Goal: Task Accomplishment & Management: Complete application form

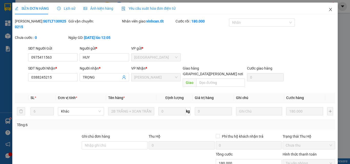
click at [329, 8] on icon "close" at bounding box center [331, 9] width 4 height 4
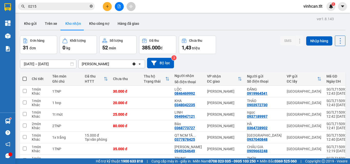
click at [91, 6] on icon "close-circle" at bounding box center [91, 6] width 3 height 3
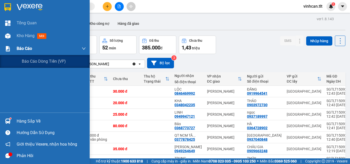
click at [18, 47] on span "Báo cáo" at bounding box center [24, 48] width 15 height 6
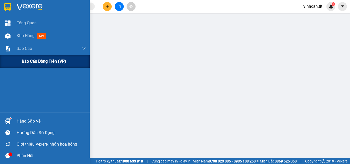
drag, startPoint x: 31, startPoint y: 61, endPoint x: 36, endPoint y: 63, distance: 5.1
click at [33, 62] on span "Báo cáo dòng tiền (VP)" at bounding box center [44, 61] width 44 height 6
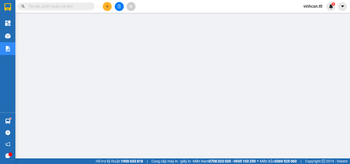
click at [57, 6] on input "text" at bounding box center [58, 7] width 61 height 6
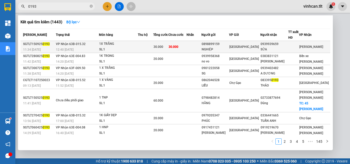
type input "0193"
click at [224, 45] on div "0898899159" at bounding box center [215, 44] width 27 height 5
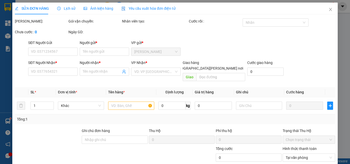
type input "0898899159"
type input "NGHIỆP"
type input "0939939659"
type input "SỬA"
type input "30.000"
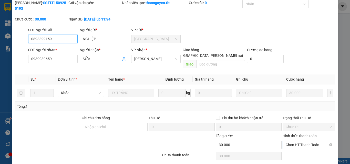
scroll to position [24, 0]
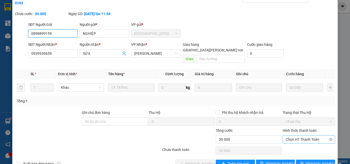
click at [304, 136] on span "Chọn HT Thanh Toán" at bounding box center [309, 140] width 46 height 8
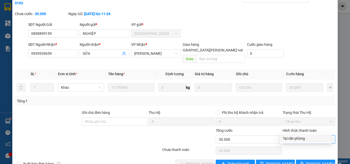
drag, startPoint x: 297, startPoint y: 138, endPoint x: 287, endPoint y: 142, distance: 10.2
click at [296, 138] on div "Tại văn phòng" at bounding box center [306, 139] width 46 height 6
type input "0"
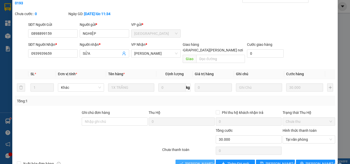
click at [197, 161] on span "[PERSON_NAME] và [PERSON_NAME] hàng" at bounding box center [219, 164] width 69 height 6
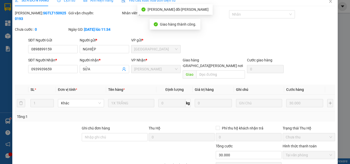
scroll to position [0, 0]
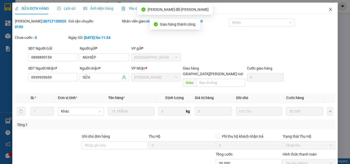
click at [329, 10] on icon "close" at bounding box center [331, 9] width 4 height 4
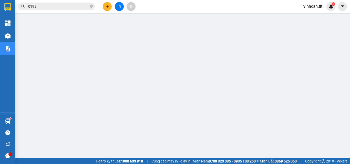
drag, startPoint x: 92, startPoint y: 6, endPoint x: 89, endPoint y: 10, distance: 5.1
click at [92, 7] on icon "close-circle" at bounding box center [91, 6] width 3 height 3
click at [81, 4] on input "text" at bounding box center [58, 7] width 61 height 6
click at [81, 5] on input "text" at bounding box center [58, 7] width 61 height 6
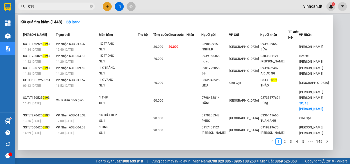
type input "0193"
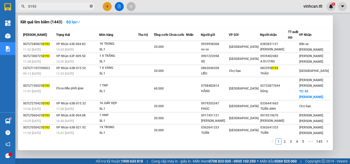
click at [91, 6] on icon "close-circle" at bounding box center [91, 6] width 3 height 3
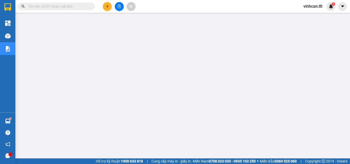
click at [61, 7] on input "text" at bounding box center [58, 7] width 61 height 6
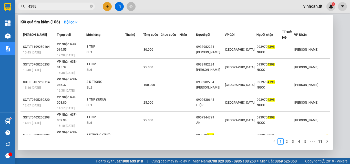
type input "4398"
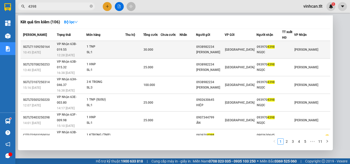
click at [214, 45] on div "0938982234" at bounding box center [210, 46] width 28 height 5
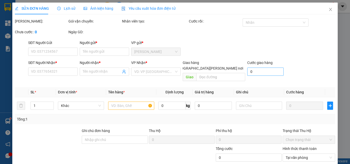
type input "0938982234"
type input "[PERSON_NAME]"
type input "0939704398"
type input "NGỌC"
type input "30.000"
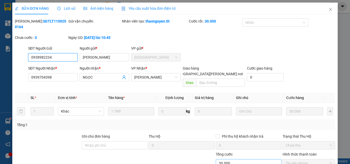
scroll to position [26, 0]
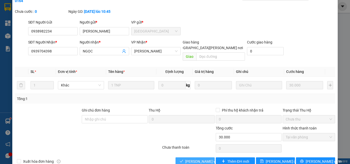
click at [204, 159] on span "[PERSON_NAME] và [PERSON_NAME] hàng" at bounding box center [219, 162] width 69 height 6
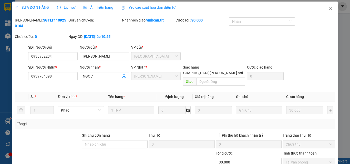
scroll to position [0, 0]
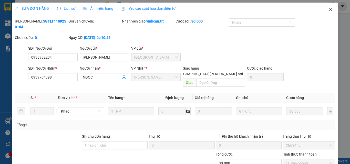
click at [329, 11] on icon "close" at bounding box center [331, 9] width 4 height 4
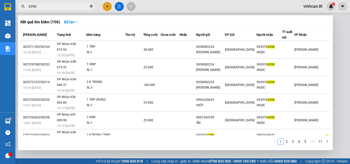
click at [90, 5] on icon "close-circle" at bounding box center [91, 6] width 3 height 3
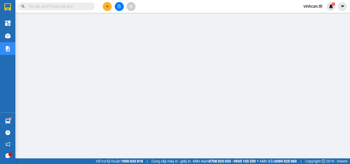
click at [80, 7] on input "text" at bounding box center [58, 7] width 61 height 6
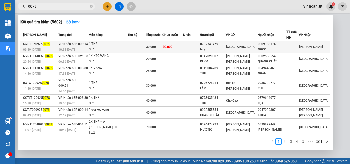
type input "0078"
click at [220, 44] on div "0792341479" at bounding box center [212, 44] width 25 height 5
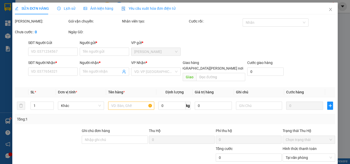
type input "0792341479"
type input "huy"
type input "0909188174"
type input "NGỌC"
type input "30.000"
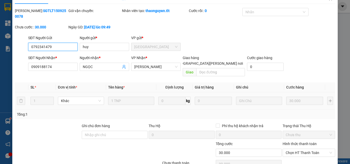
scroll to position [24, 0]
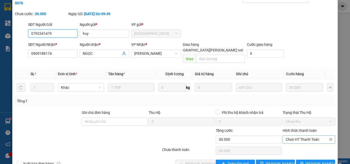
click at [287, 136] on span "Chọn HT Thanh Toán" at bounding box center [309, 140] width 46 height 8
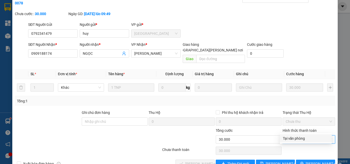
click at [291, 138] on div "Tại văn phòng" at bounding box center [306, 139] width 46 height 6
type input "0"
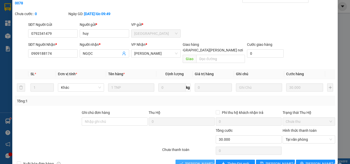
click at [204, 161] on span "[PERSON_NAME] và [PERSON_NAME] hàng" at bounding box center [219, 164] width 69 height 6
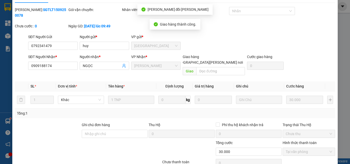
scroll to position [0, 0]
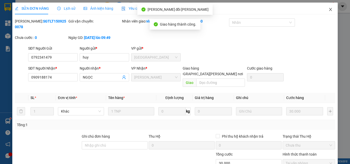
click at [329, 10] on icon "close" at bounding box center [331, 9] width 4 height 4
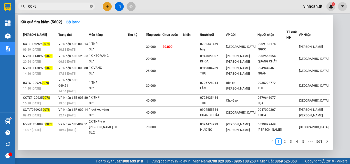
click at [91, 6] on icon "close-circle" at bounding box center [91, 6] width 3 height 3
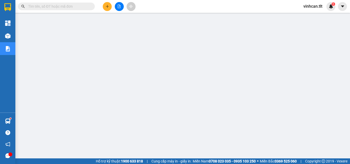
click at [88, 5] on input "text" at bounding box center [58, 7] width 61 height 6
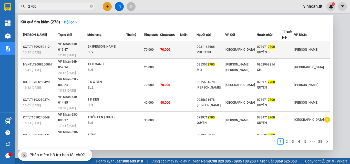
type input "2700"
click at [223, 46] on div "0931168668" at bounding box center [211, 46] width 28 height 5
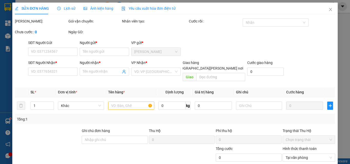
type input "0931168668"
type input "PHƯƠNG"
type input "0789712700"
type input "QUYẾN"
type input "70.000"
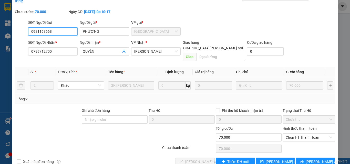
scroll to position [26, 0]
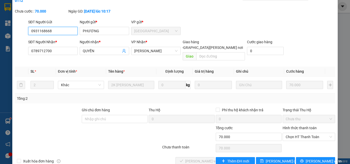
drag, startPoint x: 293, startPoint y: 127, endPoint x: 295, endPoint y: 131, distance: 3.9
click at [294, 133] on span "Chọn HT Thanh Toán" at bounding box center [309, 137] width 46 height 8
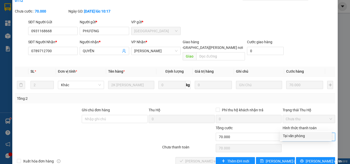
drag, startPoint x: 295, startPoint y: 136, endPoint x: 289, endPoint y: 138, distance: 6.1
click at [293, 137] on div "Tại văn phòng" at bounding box center [306, 136] width 46 height 6
type input "0"
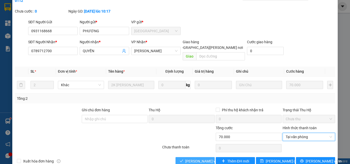
click at [202, 159] on span "[PERSON_NAME] và [PERSON_NAME] hàng" at bounding box center [219, 162] width 69 height 6
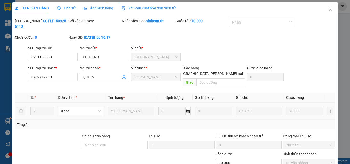
scroll to position [0, 0]
click at [329, 8] on icon "close" at bounding box center [331, 9] width 4 height 4
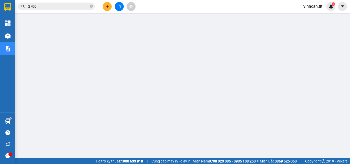
drag, startPoint x: 91, startPoint y: 6, endPoint x: 85, endPoint y: 14, distance: 9.5
click at [91, 6] on icon "close-circle" at bounding box center [91, 6] width 3 height 3
click at [59, 7] on input "text" at bounding box center [58, 7] width 61 height 6
click at [61, 7] on input "text" at bounding box center [58, 7] width 61 height 6
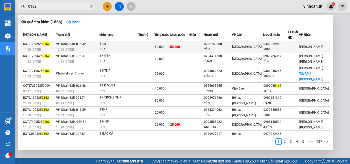
type input "0162"
click at [228, 44] on div "0792749600" at bounding box center [217, 44] width 27 height 5
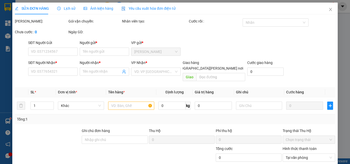
type input "0792749600"
type input "YẾN"
type input "0348852868"
type input "MINH"
type input "50.000"
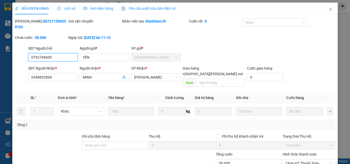
scroll to position [24, 0]
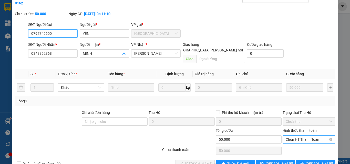
click at [295, 136] on span "Chọn HT Thanh Toán" at bounding box center [309, 140] width 46 height 8
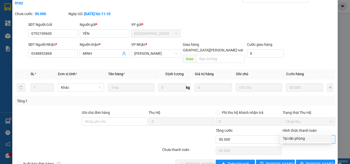
click at [295, 138] on div "Tại văn phòng" at bounding box center [306, 139] width 46 height 6
type input "0"
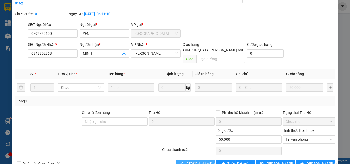
click at [198, 161] on span "[PERSON_NAME] và [PERSON_NAME] hàng" at bounding box center [219, 164] width 69 height 6
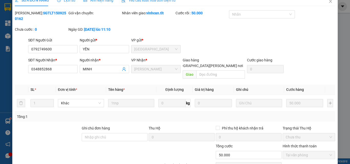
scroll to position [0, 0]
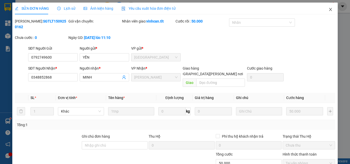
click at [329, 10] on icon "close" at bounding box center [331, 9] width 4 height 4
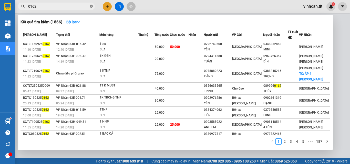
click at [91, 7] on icon "close-circle" at bounding box center [91, 6] width 3 height 3
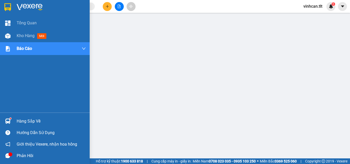
drag, startPoint x: 31, startPoint y: 119, endPoint x: 36, endPoint y: 122, distance: 6.8
click at [31, 119] on div "Hàng sắp về" at bounding box center [51, 122] width 69 height 8
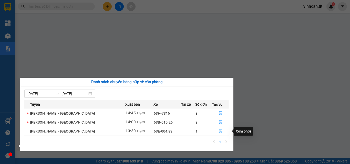
click at [219, 131] on icon "file-done" at bounding box center [221, 131] width 4 height 4
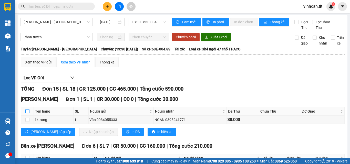
click at [27, 114] on input "checkbox" at bounding box center [27, 111] width 4 height 4
checkbox input "true"
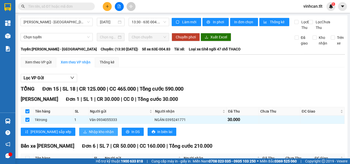
click at [89, 135] on span "Nhập kho nhận" at bounding box center [101, 132] width 25 height 6
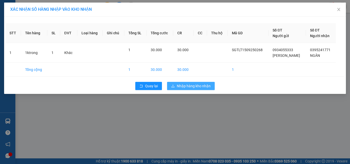
click at [191, 84] on span "Nhập hàng kho nhận" at bounding box center [194, 86] width 34 height 6
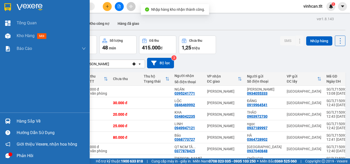
drag, startPoint x: 24, startPoint y: 123, endPoint x: 34, endPoint y: 122, distance: 10.6
click at [24, 123] on div "Hàng sắp về" at bounding box center [51, 122] width 69 height 8
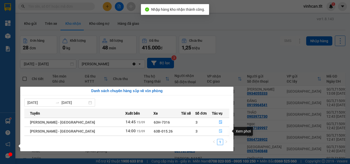
click at [219, 131] on icon "file-done" at bounding box center [221, 131] width 4 height 4
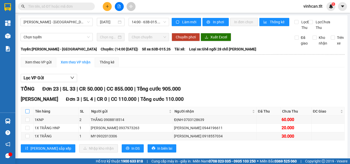
click at [27, 114] on input "checkbox" at bounding box center [27, 111] width 4 height 4
checkbox input "true"
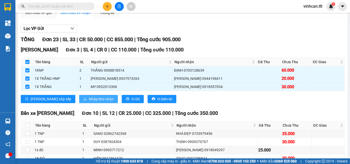
scroll to position [51, 0]
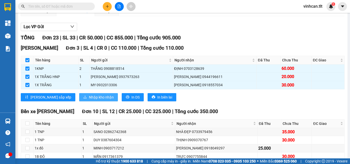
click at [89, 100] on span "Nhập kho nhận" at bounding box center [101, 98] width 25 height 6
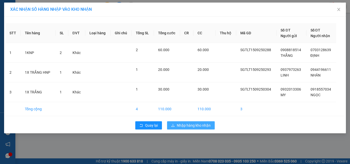
click at [198, 124] on span "Nhập hàng kho nhận" at bounding box center [194, 126] width 34 height 6
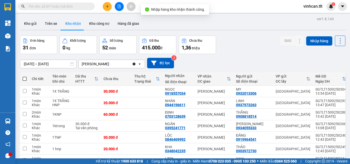
click at [76, 8] on input "text" at bounding box center [58, 7] width 61 height 6
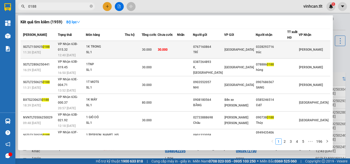
type input "0188"
click at [216, 44] on div "0767160864" at bounding box center [208, 46] width 31 height 5
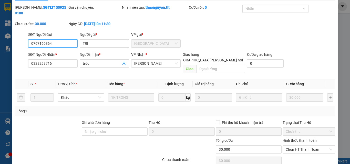
scroll to position [26, 0]
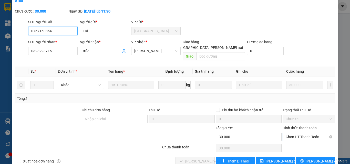
drag, startPoint x: 291, startPoint y: 125, endPoint x: 293, endPoint y: 129, distance: 5.2
click at [291, 133] on span "Chọn HT Thanh Toán" at bounding box center [309, 137] width 46 height 8
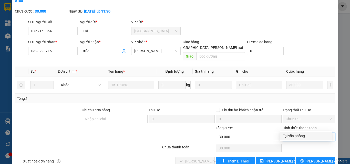
drag, startPoint x: 293, startPoint y: 135, endPoint x: 276, endPoint y: 141, distance: 17.7
click at [293, 135] on div "Tại văn phòng" at bounding box center [306, 136] width 46 height 6
type input "0"
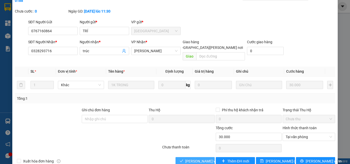
click at [201, 159] on span "[PERSON_NAME] và [PERSON_NAME] hàng" at bounding box center [219, 162] width 69 height 6
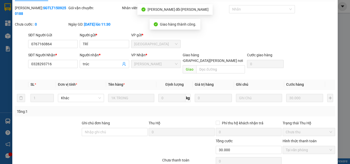
scroll to position [0, 0]
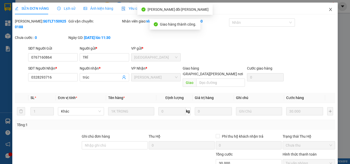
click at [330, 10] on icon "close" at bounding box center [331, 9] width 3 height 3
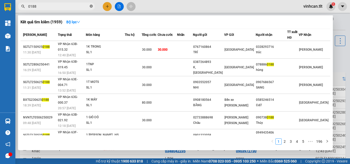
click at [91, 6] on icon "close-circle" at bounding box center [91, 6] width 3 height 3
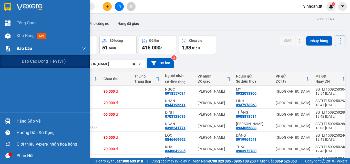
click at [23, 49] on span "Báo cáo" at bounding box center [24, 48] width 15 height 6
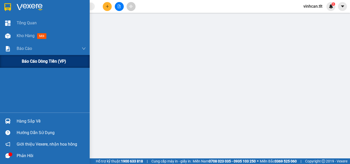
click at [36, 60] on span "Báo cáo dòng tiền (VP)" at bounding box center [44, 61] width 44 height 6
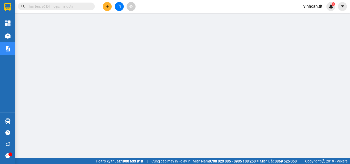
click at [81, 6] on input "text" at bounding box center [58, 7] width 61 height 6
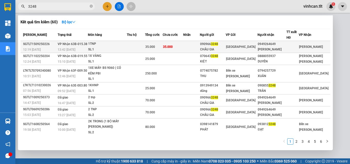
type input "3248"
click at [221, 44] on div "090966 3248" at bounding box center [212, 44] width 25 height 5
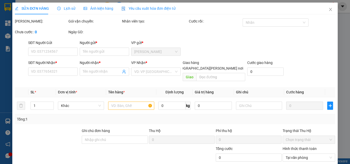
type input "0909663248"
type input "CHÂU GIA"
type input "0949264649"
type input "[PERSON_NAME]"
type input "35.000"
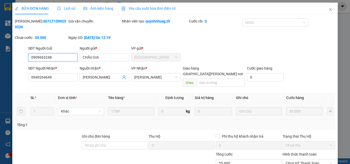
scroll to position [26, 0]
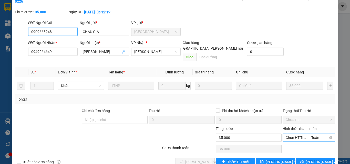
click at [287, 134] on span "Chọn HT Thanh Toán" at bounding box center [309, 138] width 46 height 8
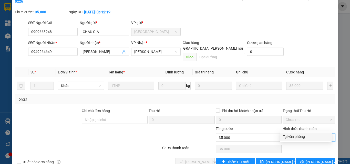
drag, startPoint x: 289, startPoint y: 136, endPoint x: 265, endPoint y: 144, distance: 25.8
click at [289, 136] on div "Tại văn phòng" at bounding box center [306, 137] width 46 height 6
type input "0"
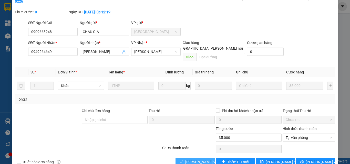
click at [193, 160] on span "[PERSON_NAME] và [PERSON_NAME] hàng" at bounding box center [219, 163] width 69 height 6
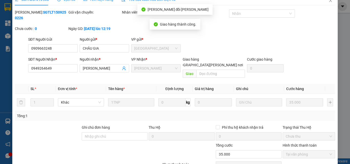
scroll to position [0, 0]
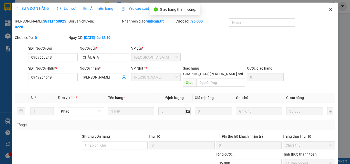
click at [329, 10] on icon "close" at bounding box center [331, 9] width 4 height 4
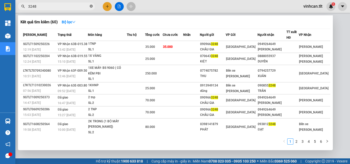
drag, startPoint x: 91, startPoint y: 6, endPoint x: 84, endPoint y: 12, distance: 9.8
click at [91, 6] on icon "close-circle" at bounding box center [91, 6] width 3 height 3
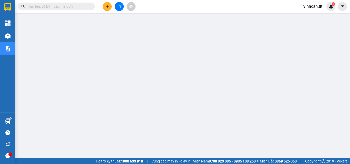
click at [79, 7] on input "text" at bounding box center [58, 7] width 61 height 6
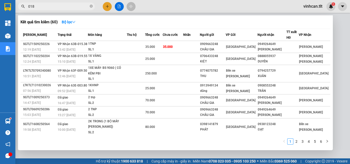
type input "0188"
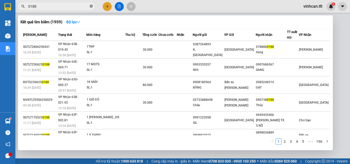
click at [91, 6] on icon "close-circle" at bounding box center [91, 6] width 3 height 3
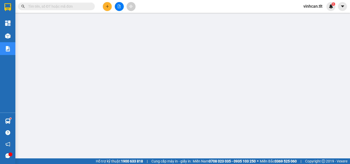
click at [61, 7] on input "text" at bounding box center [58, 7] width 61 height 6
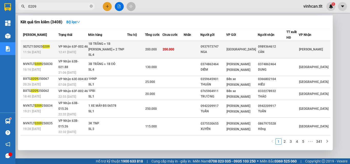
type input "0209"
click at [222, 45] on div "0937973747" at bounding box center [213, 46] width 25 height 5
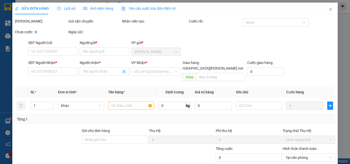
type input "0937973747"
type input "NGA"
type input "0989364612"
type input "CẦN"
type input "200.000"
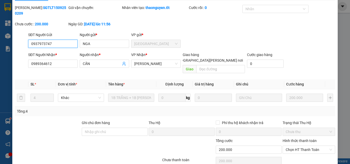
scroll to position [26, 0]
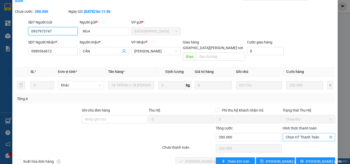
click at [292, 134] on span "Chọn HT Thanh Toán" at bounding box center [309, 138] width 46 height 8
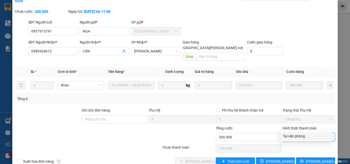
click at [293, 137] on div "Tại văn phòng" at bounding box center [306, 137] width 46 height 6
type input "0"
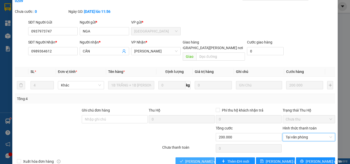
click at [202, 159] on span "[PERSON_NAME] và [PERSON_NAME] hàng" at bounding box center [219, 162] width 69 height 6
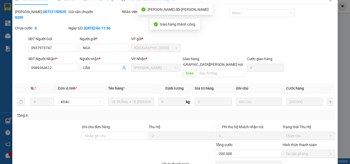
scroll to position [0, 0]
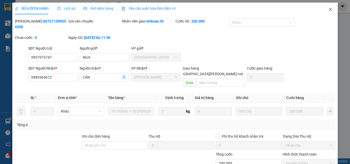
click at [330, 11] on icon "close" at bounding box center [331, 9] width 3 height 3
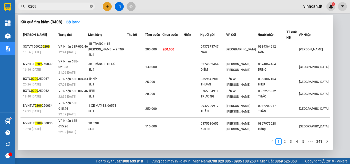
click at [91, 6] on icon "close-circle" at bounding box center [91, 6] width 3 height 3
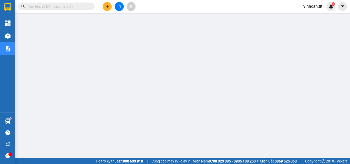
click at [81, 7] on input "text" at bounding box center [58, 7] width 61 height 6
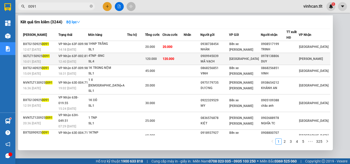
type input "0091"
click at [225, 57] on div "0909945039" at bounding box center [215, 56] width 28 height 5
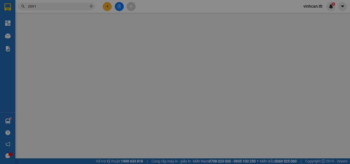
type input "0909945039"
type input "MÃ VẠCH"
type input "0978138806"
type input "DUY"
type input "120.000"
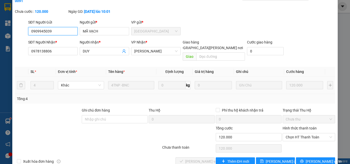
scroll to position [26, 0]
click at [297, 133] on span "Chọn HT Thanh Toán" at bounding box center [309, 137] width 46 height 8
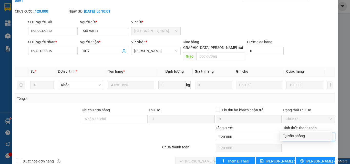
click at [292, 134] on div "Tại văn phòng" at bounding box center [306, 136] width 46 height 6
type input "0"
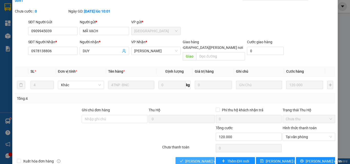
click at [204, 159] on span "[PERSON_NAME] và [PERSON_NAME] hàng" at bounding box center [219, 162] width 69 height 6
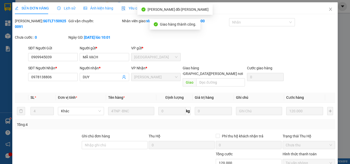
scroll to position [0, 0]
click at [329, 9] on icon "close" at bounding box center [331, 9] width 4 height 4
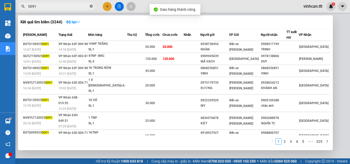
click at [92, 7] on icon "close-circle" at bounding box center [91, 6] width 3 height 3
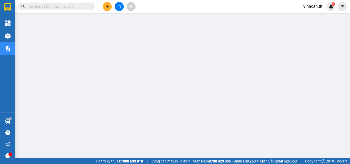
click at [84, 6] on input "text" at bounding box center [58, 7] width 61 height 6
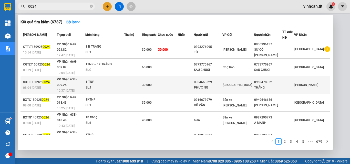
type input "0024"
click at [222, 80] on div "0904663329" at bounding box center [208, 82] width 28 height 5
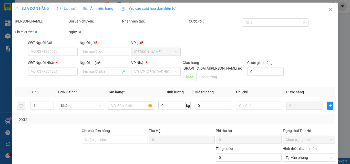
type input "0904663329"
type input "PHƯƠNG"
type input "0969478932"
type input "THẮNG"
type input "30.000"
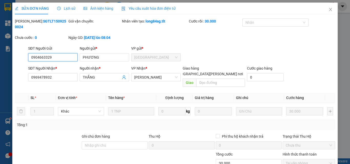
scroll to position [25, 0]
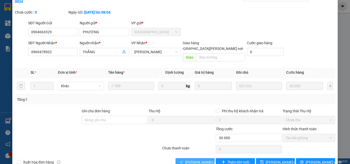
click at [196, 160] on span "[PERSON_NAME] và [PERSON_NAME] hàng" at bounding box center [219, 163] width 69 height 6
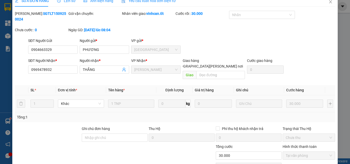
scroll to position [0, 0]
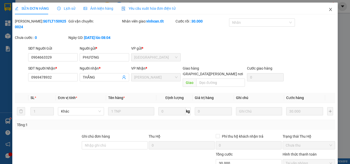
click at [329, 10] on icon "close" at bounding box center [331, 9] width 4 height 4
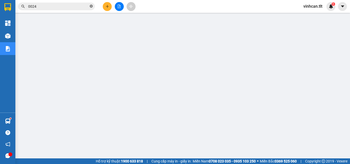
click at [91, 6] on icon "close-circle" at bounding box center [91, 6] width 3 height 3
click at [83, 7] on input "text" at bounding box center [58, 7] width 61 height 6
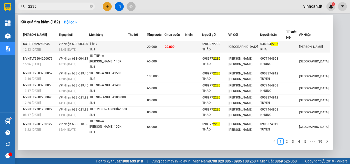
type input "2235"
click at [217, 44] on div "0903972730" at bounding box center [216, 44] width 26 height 5
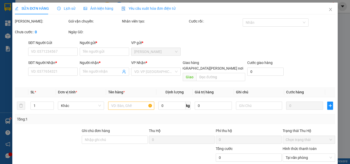
type input "0903972730"
type input "THẢO"
type input "0348042235"
type input "KHA"
type input "20.000"
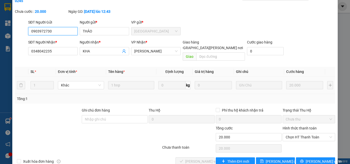
scroll to position [26, 0]
click at [292, 133] on span "Chọn HT Thanh Toán" at bounding box center [309, 137] width 46 height 8
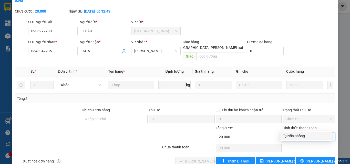
drag, startPoint x: 296, startPoint y: 135, endPoint x: 276, endPoint y: 141, distance: 20.4
click at [295, 136] on div "Tại văn phòng" at bounding box center [306, 136] width 46 height 6
type input "0"
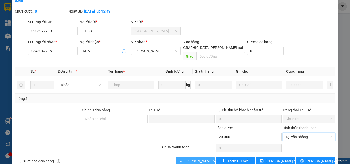
click at [196, 159] on span "[PERSON_NAME] và [PERSON_NAME] hàng" at bounding box center [219, 162] width 69 height 6
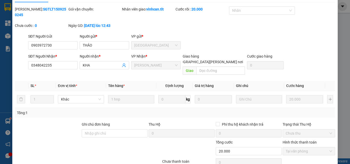
scroll to position [0, 0]
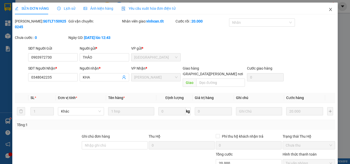
click at [329, 8] on icon "close" at bounding box center [331, 9] width 4 height 4
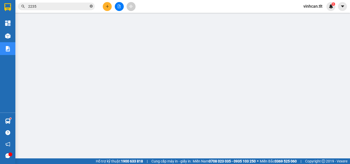
click at [92, 7] on icon "close-circle" at bounding box center [91, 6] width 3 height 3
click at [72, 8] on input "text" at bounding box center [58, 7] width 61 height 6
click at [57, 5] on input "text" at bounding box center [58, 7] width 61 height 6
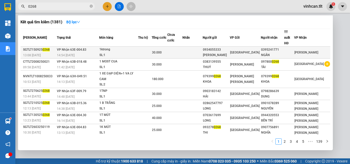
type input "0268"
click at [230, 47] on div "0934055333" at bounding box center [216, 49] width 27 height 5
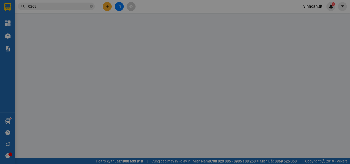
type input "0934055333"
type input "[PERSON_NAME]"
type input "0395241771"
type input "NGÂN"
type input "30.000"
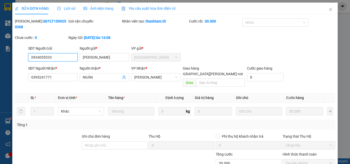
scroll to position [24, 0]
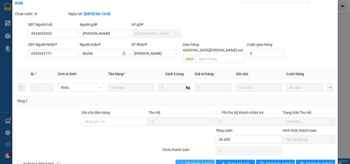
click at [188, 161] on span "[PERSON_NAME] và [PERSON_NAME] hàng" at bounding box center [219, 164] width 69 height 6
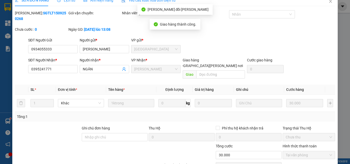
scroll to position [0, 0]
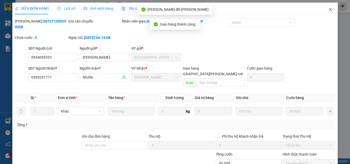
drag, startPoint x: 327, startPoint y: 9, endPoint x: 322, endPoint y: 9, distance: 4.7
click at [329, 9] on icon "close" at bounding box center [331, 9] width 4 height 4
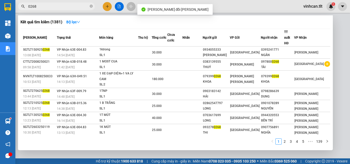
drag, startPoint x: 91, startPoint y: 7, endPoint x: 79, endPoint y: 14, distance: 13.9
click at [91, 7] on icon "close-circle" at bounding box center [91, 6] width 3 height 3
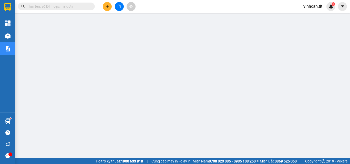
click at [72, 6] on input "text" at bounding box center [58, 7] width 61 height 6
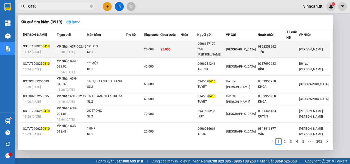
type input "0410"
click at [222, 43] on div "0906667172" at bounding box center [212, 43] width 28 height 5
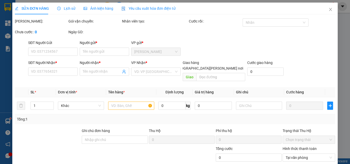
type input "0906667172"
type input "thái [PERSON_NAME]"
type input "0862258662"
type input "Tiến"
type input "25.000"
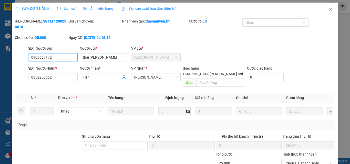
scroll to position [25, 0]
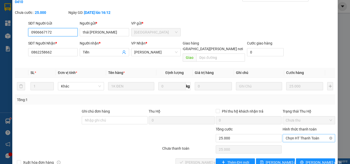
click at [299, 135] on span "Chọn HT Thanh Toán" at bounding box center [309, 139] width 46 height 8
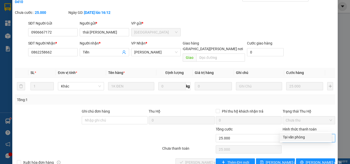
drag, startPoint x: 296, startPoint y: 138, endPoint x: 290, endPoint y: 138, distance: 5.9
click at [295, 138] on div "Tại văn phòng" at bounding box center [306, 138] width 46 height 6
type input "0"
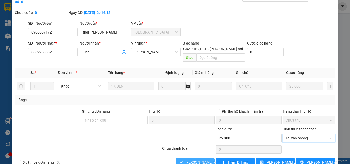
click at [200, 160] on span "[PERSON_NAME] và [PERSON_NAME] hàng" at bounding box center [219, 163] width 69 height 6
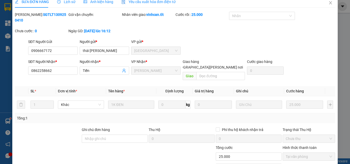
scroll to position [0, 0]
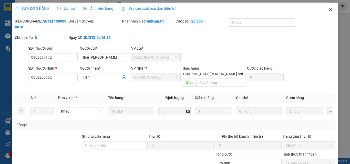
click at [329, 10] on icon "close" at bounding box center [331, 9] width 4 height 4
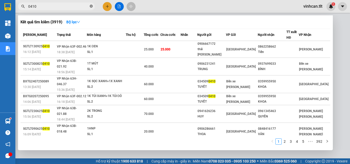
click at [90, 6] on icon "close-circle" at bounding box center [91, 6] width 3 height 3
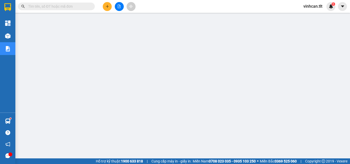
click at [76, 7] on input "text" at bounding box center [58, 7] width 61 height 6
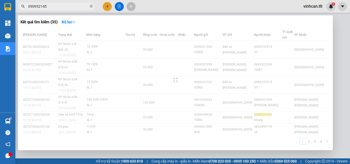
type input "0909521456"
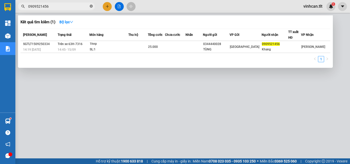
click at [91, 7] on icon "close-circle" at bounding box center [91, 6] width 3 height 3
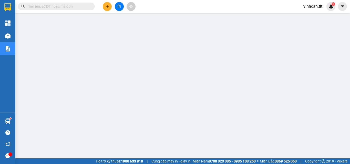
click at [80, 6] on input "text" at bounding box center [58, 7] width 61 height 6
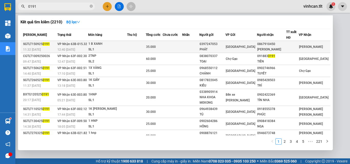
type input "0191"
click at [220, 46] on div "0397247053" at bounding box center [213, 44] width 26 height 5
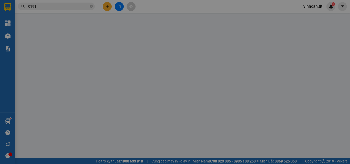
type input "0397247053"
type input "PHÁT"
type input "0867910450"
type input "[PERSON_NAME]"
type input "35.000"
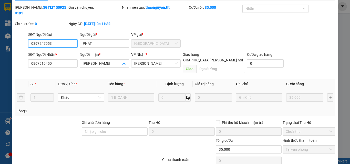
scroll to position [26, 0]
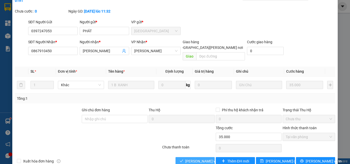
click at [201, 159] on span "[PERSON_NAME] và [PERSON_NAME] hàng" at bounding box center [219, 162] width 69 height 6
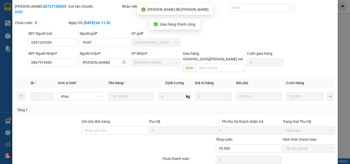
scroll to position [0, 0]
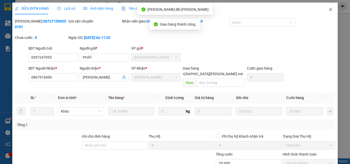
click at [329, 9] on span "Close" at bounding box center [331, 10] width 14 height 14
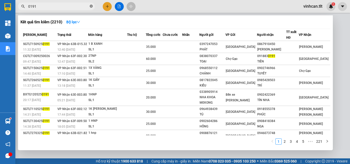
click at [91, 5] on icon "close-circle" at bounding box center [91, 6] width 3 height 3
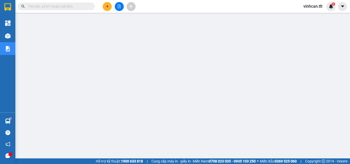
click at [66, 5] on input "text" at bounding box center [58, 7] width 61 height 6
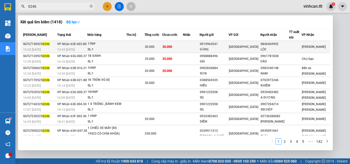
type input "0246"
click at [218, 45] on div "0919964541" at bounding box center [214, 44] width 28 height 5
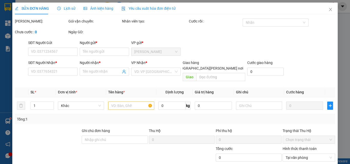
type input "0919964541"
type input "ĐĂNG"
type input "0846469992"
type input "LỘC"
type input "30.000"
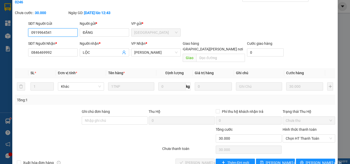
scroll to position [26, 0]
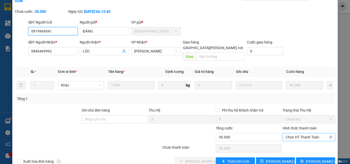
click at [290, 134] on span "Chọn HT Thanh Toán" at bounding box center [309, 138] width 46 height 8
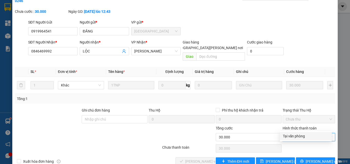
click at [291, 135] on div "Tại văn phòng" at bounding box center [306, 137] width 46 height 6
type input "0"
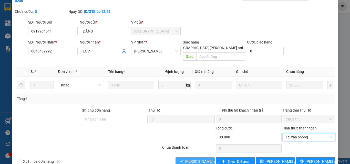
click at [197, 159] on span "[PERSON_NAME] và [PERSON_NAME] hàng" at bounding box center [219, 162] width 69 height 6
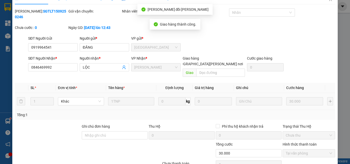
scroll to position [0, 0]
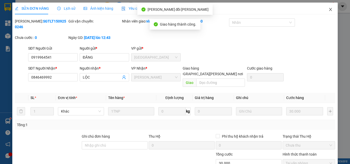
click at [330, 10] on icon "close" at bounding box center [331, 9] width 3 height 3
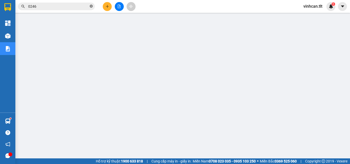
click at [90, 6] on icon "close-circle" at bounding box center [91, 6] width 3 height 3
click at [71, 5] on input "text" at bounding box center [58, 7] width 61 height 6
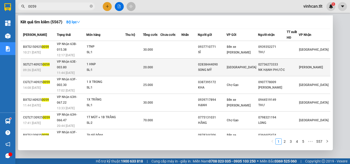
type input "0059"
click at [225, 62] on div "02838444090" at bounding box center [212, 64] width 28 height 5
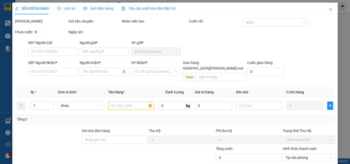
type input "02838444090"
type input "SONG MỸ"
type input "02736273333"
type input "NK HẠNH PHƯỚC"
type input "20.000"
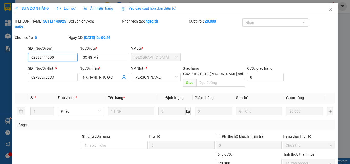
scroll to position [24, 0]
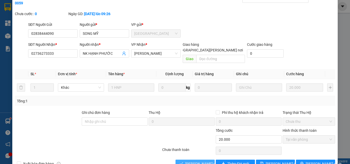
click at [205, 160] on button "[PERSON_NAME] và [PERSON_NAME] hàng" at bounding box center [195, 164] width 39 height 8
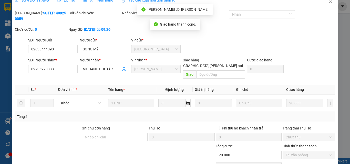
scroll to position [0, 0]
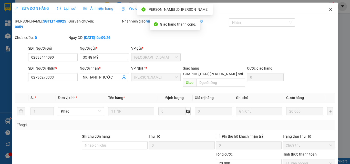
click at [329, 9] on icon "close" at bounding box center [331, 9] width 4 height 4
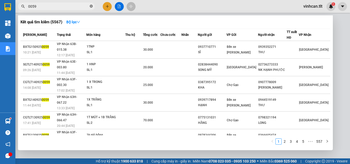
click at [90, 7] on icon "close-circle" at bounding box center [91, 6] width 3 height 3
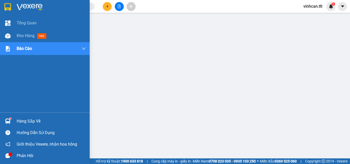
click at [38, 125] on div "Hàng sắp về" at bounding box center [51, 122] width 69 height 8
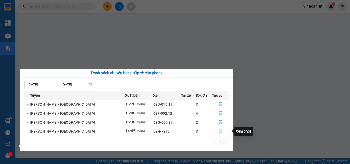
click at [220, 131] on icon "file-done" at bounding box center [221, 131] width 4 height 4
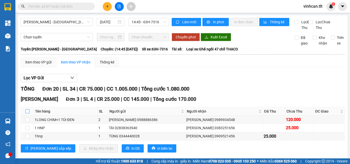
drag, startPoint x: 27, startPoint y: 116, endPoint x: 30, endPoint y: 115, distance: 3.3
click at [27, 114] on input "checkbox" at bounding box center [27, 111] width 4 height 4
checkbox input "true"
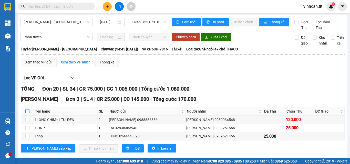
checkbox input "true"
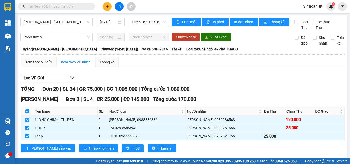
scroll to position [51, 0]
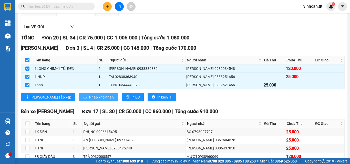
click at [89, 100] on span "Nhập kho nhận" at bounding box center [101, 98] width 25 height 6
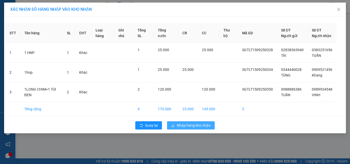
click at [187, 128] on span "Nhập hàng kho nhận" at bounding box center [194, 126] width 34 height 6
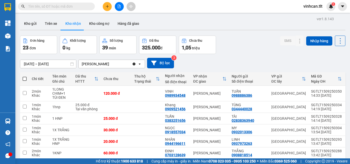
click at [66, 6] on input "text" at bounding box center [58, 7] width 61 height 6
click at [77, 7] on input "text" at bounding box center [58, 7] width 61 height 6
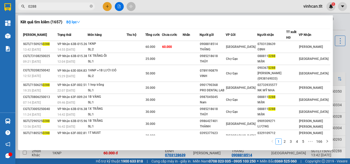
type input "0288"
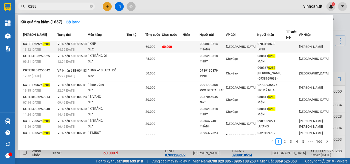
click at [217, 43] on div "0908818514" at bounding box center [213, 44] width 26 height 5
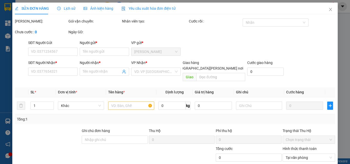
type input "0908818514"
type input "THẮNG"
type input "0703128639"
type input "ĐỊNH"
type input "60.000"
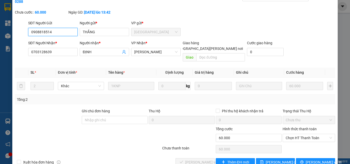
scroll to position [26, 0]
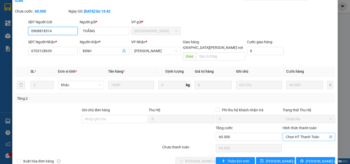
click at [291, 133] on span "Chọn HT Thanh Toán" at bounding box center [309, 137] width 46 height 8
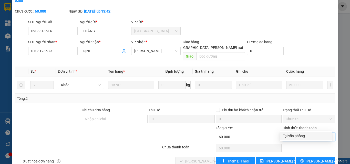
drag, startPoint x: 295, startPoint y: 135, endPoint x: 277, endPoint y: 140, distance: 18.7
click at [295, 135] on div "Tại văn phòng" at bounding box center [306, 136] width 46 height 6
type input "0"
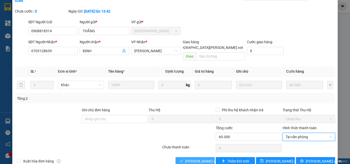
click at [206, 159] on span "[PERSON_NAME] và [PERSON_NAME] hàng" at bounding box center [219, 162] width 69 height 6
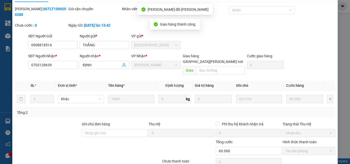
scroll to position [0, 0]
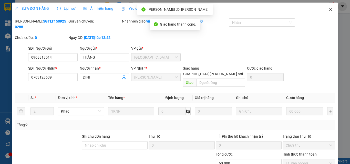
click at [330, 9] on icon "close" at bounding box center [331, 9] width 3 height 3
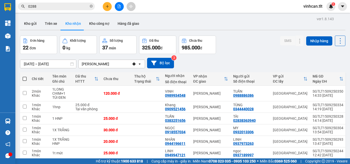
drag, startPoint x: 92, startPoint y: 7, endPoint x: 89, endPoint y: 6, distance: 2.8
click at [91, 7] on icon "close-circle" at bounding box center [91, 6] width 3 height 3
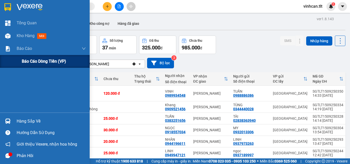
drag, startPoint x: 19, startPoint y: 47, endPoint x: 32, endPoint y: 57, distance: 15.7
click at [21, 48] on span "Báo cáo" at bounding box center [24, 48] width 15 height 6
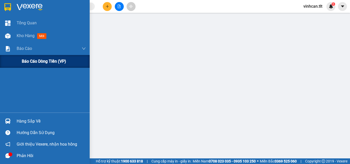
click at [39, 62] on span "Báo cáo dòng tiền (VP)" at bounding box center [44, 61] width 44 height 6
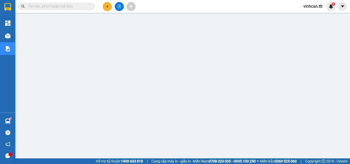
click at [70, 5] on input "text" at bounding box center [58, 7] width 61 height 6
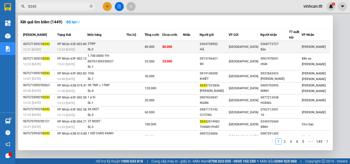
type input "0243"
click at [221, 46] on div "0364728902" at bounding box center [214, 44] width 28 height 5
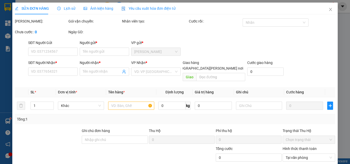
type input "0364728902"
type input "HÀ"
type input "0368773727"
type input "Bảo"
type input "80.000"
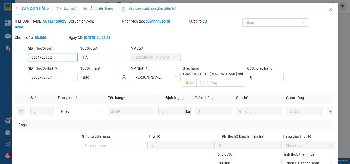
scroll to position [26, 0]
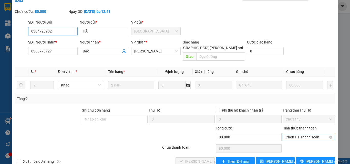
click at [290, 134] on span "Chọn HT Thanh Toán" at bounding box center [309, 138] width 46 height 8
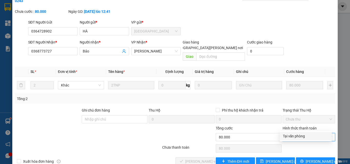
drag, startPoint x: 290, startPoint y: 135, endPoint x: 287, endPoint y: 138, distance: 3.3
click at [290, 136] on div "Tại văn phòng" at bounding box center [306, 137] width 46 height 6
type input "0"
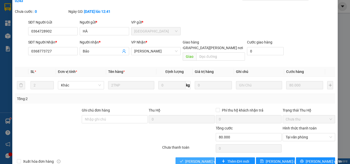
drag, startPoint x: 205, startPoint y: 152, endPoint x: 203, endPoint y: 151, distance: 2.6
click at [205, 159] on span "[PERSON_NAME] và [PERSON_NAME] hàng" at bounding box center [219, 162] width 69 height 6
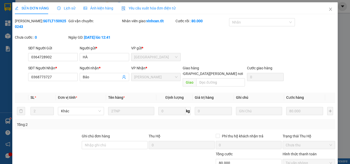
scroll to position [0, 0]
click at [329, 9] on icon "close" at bounding box center [331, 9] width 4 height 4
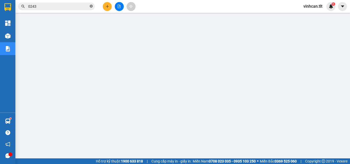
click at [91, 5] on icon "close-circle" at bounding box center [91, 6] width 3 height 3
click at [54, 8] on input "text" at bounding box center [58, 7] width 61 height 6
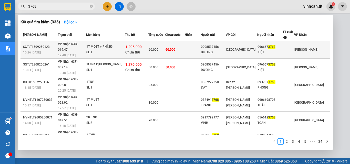
type input "3768"
click at [220, 46] on div "0908537456" at bounding box center [213, 46] width 25 height 5
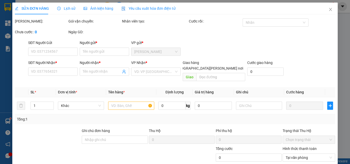
type input "0908537456"
type input "DƯƠNG"
type input "0966673768"
type input "KIỆT"
type input "60.000"
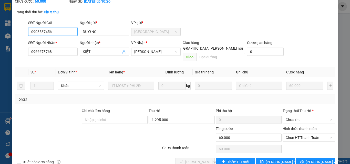
scroll to position [37, 0]
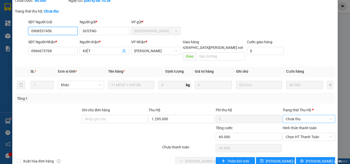
click at [294, 115] on span "Chưa thu" at bounding box center [309, 119] width 46 height 8
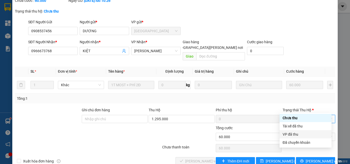
click at [294, 135] on div "VP đã thu" at bounding box center [306, 135] width 46 height 6
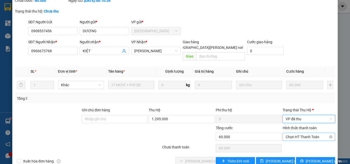
click at [296, 133] on span "Chọn HT Thanh Toán" at bounding box center [309, 137] width 46 height 8
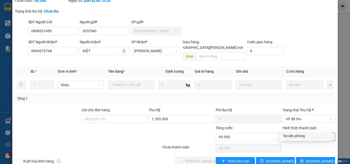
click at [297, 135] on div "Tại văn phòng" at bounding box center [306, 136] width 46 height 6
type input "0"
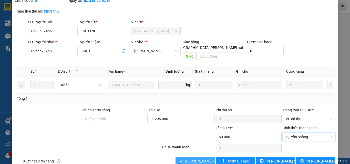
click at [205, 159] on span "[PERSON_NAME] và [PERSON_NAME] hàng" at bounding box center [219, 162] width 69 height 6
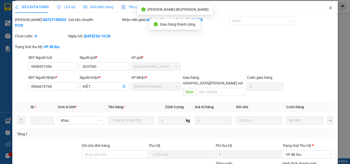
scroll to position [0, 0]
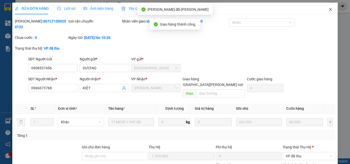
click at [330, 10] on icon "close" at bounding box center [331, 9] width 3 height 3
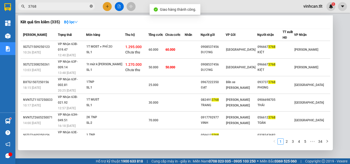
click at [92, 7] on icon "close-circle" at bounding box center [91, 6] width 3 height 3
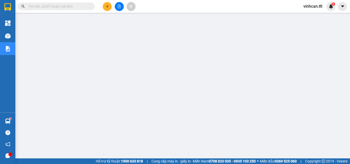
click at [70, 6] on input "text" at bounding box center [58, 7] width 61 height 6
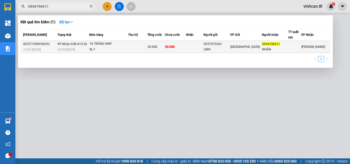
type input "0944196611"
click at [221, 43] on div "0937973263" at bounding box center [217, 44] width 26 height 5
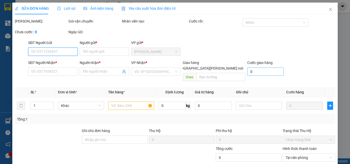
type input "0937973263"
type input "LINH"
type input "0944196611"
type input "NHÂN"
type input "20.000"
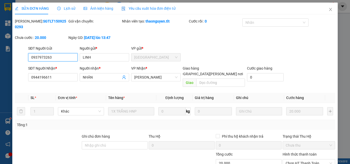
scroll to position [26, 0]
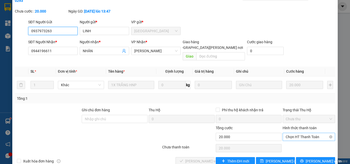
drag, startPoint x: 295, startPoint y: 124, endPoint x: 293, endPoint y: 128, distance: 3.9
click at [295, 133] on span "Chọn HT Thanh Toán" at bounding box center [309, 137] width 46 height 8
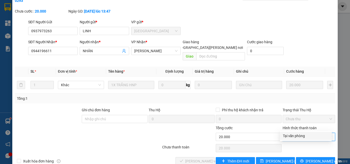
drag, startPoint x: 293, startPoint y: 135, endPoint x: 284, endPoint y: 139, distance: 9.6
click at [291, 136] on div "Tại văn phòng" at bounding box center [306, 136] width 46 height 6
type input "0"
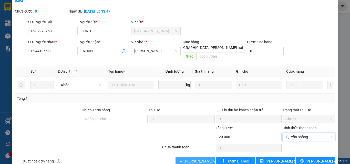
click at [204, 159] on span "[PERSON_NAME] và [PERSON_NAME] hàng" at bounding box center [219, 162] width 69 height 6
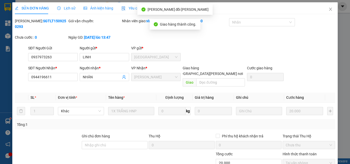
scroll to position [0, 0]
click at [330, 9] on icon "close" at bounding box center [331, 9] width 3 height 3
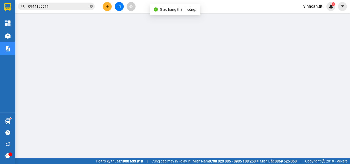
click at [91, 6] on icon "close-circle" at bounding box center [91, 6] width 3 height 3
click at [75, 6] on input "text" at bounding box center [58, 7] width 61 height 6
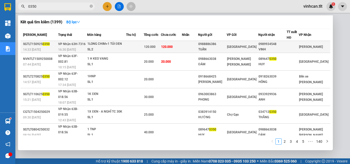
type input "0350"
click at [219, 43] on div "0988886386" at bounding box center [212, 44] width 28 height 5
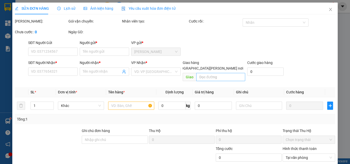
type input "0988886386"
type input "TUẤN"
type input "0989934548"
type input "VINH"
type input "120.000"
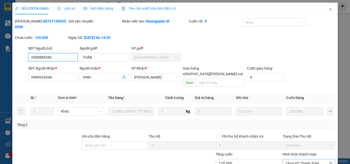
scroll to position [24, 0]
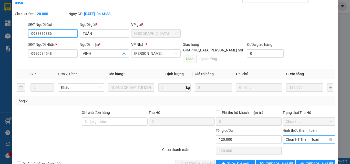
click at [295, 136] on span "Chọn HT Thanh Toán" at bounding box center [309, 140] width 46 height 8
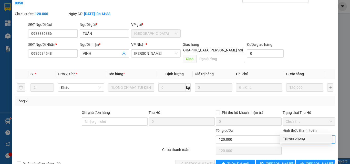
click at [296, 137] on div "Tại văn phòng" at bounding box center [306, 139] width 46 height 6
type input "0"
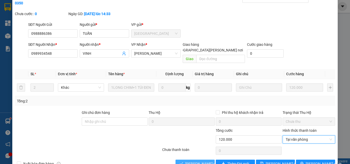
click at [197, 161] on span "[PERSON_NAME] và [PERSON_NAME] hàng" at bounding box center [219, 164] width 69 height 6
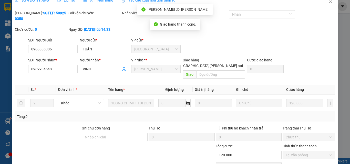
scroll to position [0, 0]
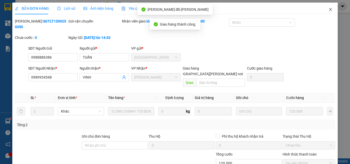
click at [329, 9] on icon "close" at bounding box center [331, 9] width 4 height 4
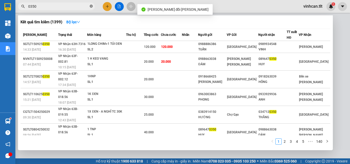
click at [91, 5] on icon "close-circle" at bounding box center [91, 6] width 3 height 3
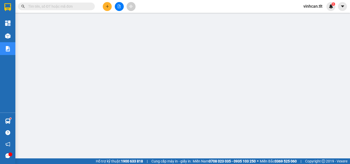
click at [58, 3] on div "Kết quả [PERSON_NAME] ( 1399 ) Bộ lọc Mã ĐH Trạng thái Món hàng Thu hộ Tổng [PE…" at bounding box center [50, 6] width 100 height 9
click at [58, 3] on span at bounding box center [56, 7] width 77 height 8
click at [54, 9] on input "text" at bounding box center [58, 7] width 61 height 6
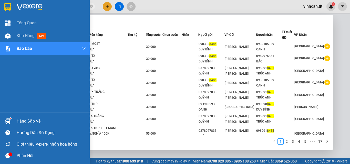
type input "8485"
click at [6, 116] on div "Hàng sắp về" at bounding box center [45, 122] width 90 height 12
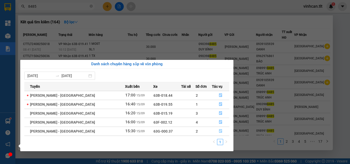
click at [214, 129] on button "button" at bounding box center [220, 131] width 17 height 8
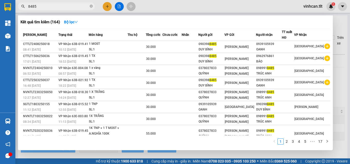
click at [339, 100] on div at bounding box center [175, 82] width 350 height 164
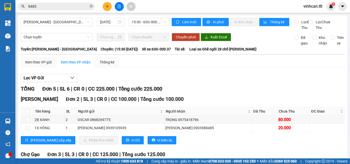
click at [31, 114] on th at bounding box center [27, 111] width 13 height 8
click at [29, 114] on label at bounding box center [27, 112] width 4 height 6
click at [28, 114] on input "checkbox" at bounding box center [27, 111] width 4 height 4
checkbox input "true"
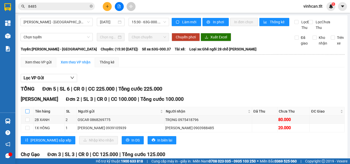
checkbox input "true"
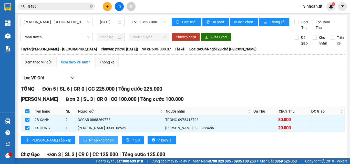
click at [79, 145] on button "Nhập kho nhận" at bounding box center [98, 140] width 39 height 8
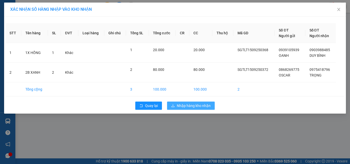
click at [183, 106] on span "Nhập hàng kho nhận" at bounding box center [194, 106] width 34 height 6
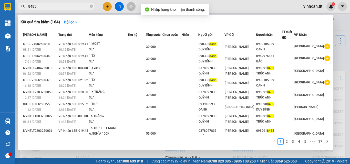
click at [58, 8] on input "8485" at bounding box center [58, 7] width 61 height 6
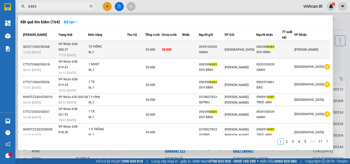
click at [102, 46] on div "1X HỒNG" at bounding box center [107, 47] width 38 height 6
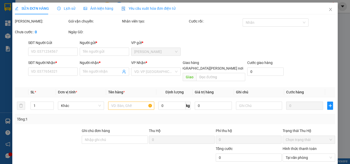
type input "0939105939"
type input "OANH"
type input "0903988485"
type input "DUY BÌNH"
type input "20.000"
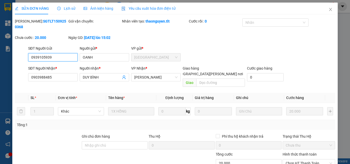
scroll to position [26, 0]
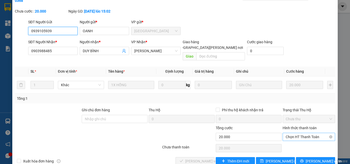
click at [293, 133] on span "Chọn HT Thanh Toán" at bounding box center [309, 137] width 46 height 8
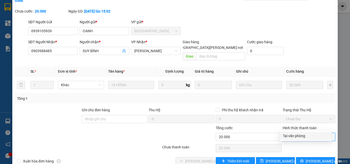
click at [292, 136] on div "Tại văn phòng" at bounding box center [306, 136] width 46 height 6
type input "0"
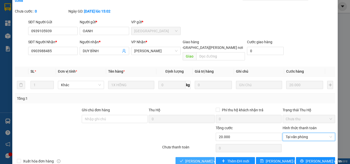
click at [190, 159] on span "[PERSON_NAME] và [PERSON_NAME] hàng" at bounding box center [219, 162] width 69 height 6
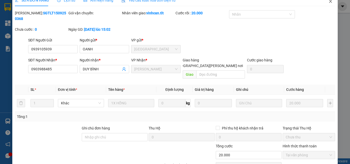
scroll to position [1, 0]
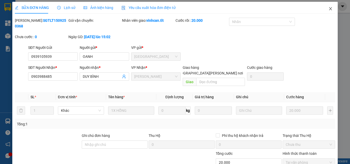
click at [330, 8] on span "Close" at bounding box center [331, 9] width 14 height 14
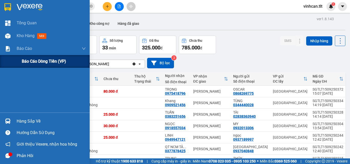
click at [52, 64] on span "Báo cáo dòng tiền (VP)" at bounding box center [44, 61] width 44 height 6
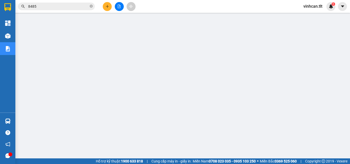
click at [9, 121] on img at bounding box center [7, 121] width 5 height 5
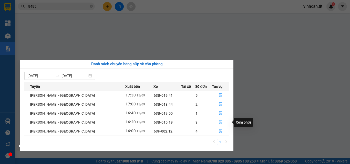
click at [214, 122] on button "button" at bounding box center [220, 122] width 17 height 8
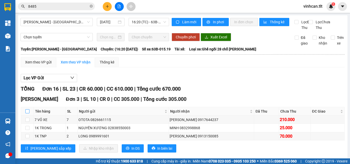
click at [27, 114] on input "checkbox" at bounding box center [27, 111] width 4 height 4
checkbox input "true"
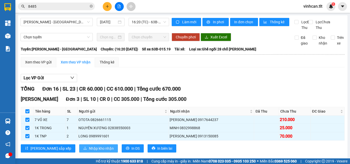
click at [89, 152] on span "Nhập kho nhận" at bounding box center [101, 149] width 25 height 6
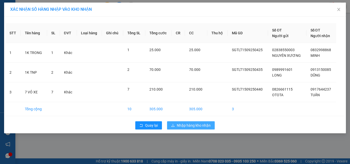
click at [181, 125] on span "Nhập hàng kho nhận" at bounding box center [194, 126] width 34 height 6
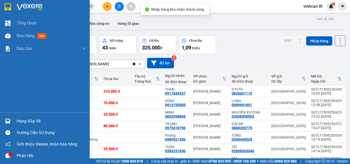
click at [8, 121] on img at bounding box center [7, 121] width 5 height 5
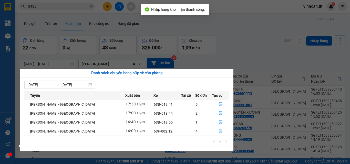
click at [213, 132] on button "button" at bounding box center [220, 131] width 17 height 8
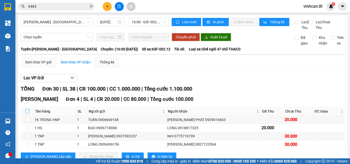
click at [27, 114] on input "checkbox" at bounding box center [27, 111] width 4 height 4
checkbox input "true"
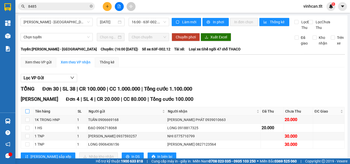
checkbox input "true"
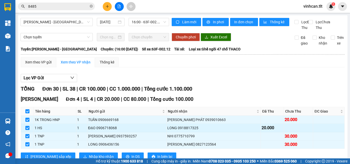
scroll to position [26, 0]
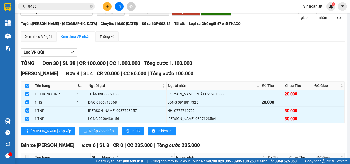
click at [79, 135] on button "Nhập kho nhận" at bounding box center [98, 131] width 39 height 8
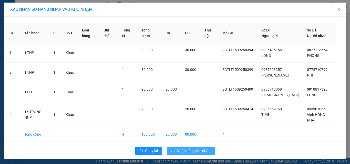
click at [188, 148] on span "Nhập hàng kho nhận" at bounding box center [194, 151] width 34 height 6
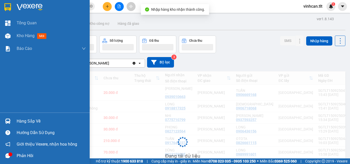
click at [8, 118] on div at bounding box center [7, 121] width 9 height 9
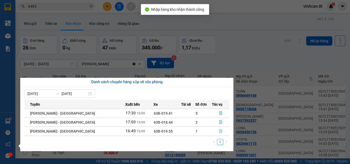
click at [214, 129] on button "button" at bounding box center [220, 131] width 17 height 8
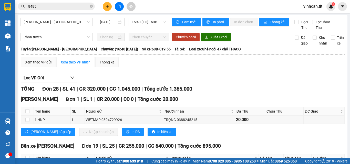
click at [65, 10] on span "8485" at bounding box center [56, 7] width 77 height 8
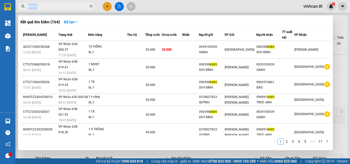
click at [65, 10] on span "8485" at bounding box center [56, 7] width 77 height 8
click at [65, 7] on input "8485" at bounding box center [58, 7] width 61 height 6
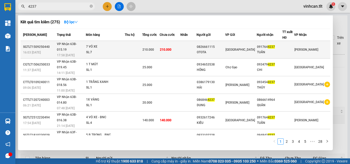
type input "4237"
click at [118, 44] on div "7 VỎ XE" at bounding box center [105, 47] width 38 height 6
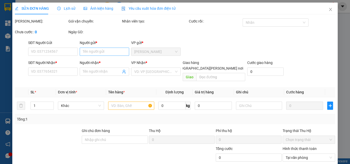
type input "0826661115"
type input "OTOTA"
type input "0917644237"
type input "TUẤN"
type input "210.000"
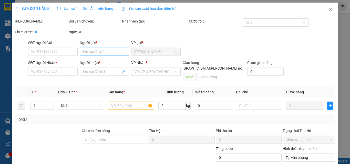
type input "210.000"
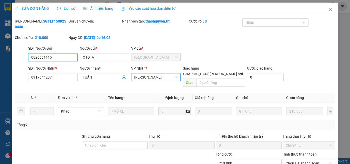
click at [145, 74] on span "[PERSON_NAME]" at bounding box center [155, 78] width 43 height 8
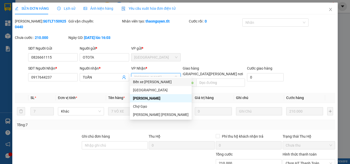
click at [150, 82] on div "Bến xe [PERSON_NAME]" at bounding box center [161, 82] width 56 height 6
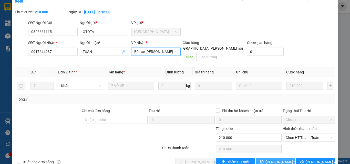
scroll to position [26, 0]
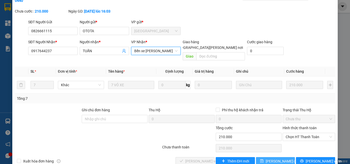
click at [271, 159] on span "[PERSON_NAME] đổi" at bounding box center [282, 162] width 33 height 6
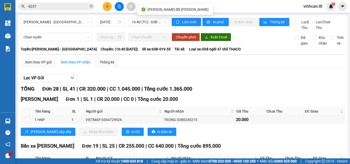
click at [70, 6] on input "4237" at bounding box center [58, 7] width 61 height 6
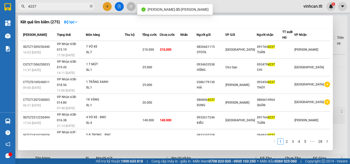
click at [70, 6] on input "4237" at bounding box center [58, 7] width 61 height 6
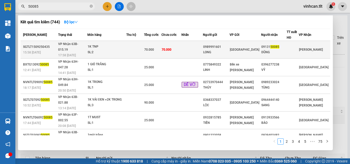
type input "50085"
click at [98, 45] on div "1K TNP" at bounding box center [107, 47] width 38 height 6
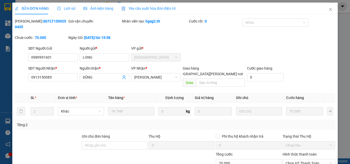
type input "0989991601"
type input "LONG"
type input "0913150085"
type input "DŨNG"
type input "70.000"
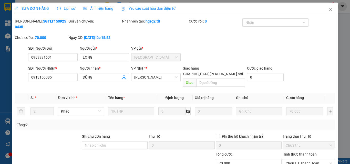
type input "70.000"
click at [145, 74] on span "[PERSON_NAME]" at bounding box center [155, 78] width 43 height 8
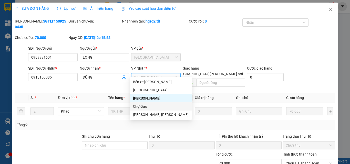
click at [143, 108] on div "Chợ Gạo" at bounding box center [161, 107] width 56 height 6
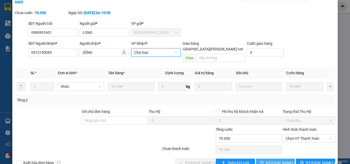
scroll to position [26, 0]
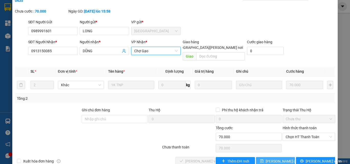
click at [270, 159] on span "[PERSON_NAME] đổi" at bounding box center [282, 162] width 33 height 6
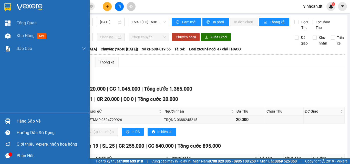
click at [6, 114] on div "Hàng sắp về Hướng dẫn sử dụng Giới thiệu Vexere, nhận hoa hồng Phản hồi" at bounding box center [45, 137] width 90 height 49
click at [6, 117] on div at bounding box center [7, 121] width 9 height 9
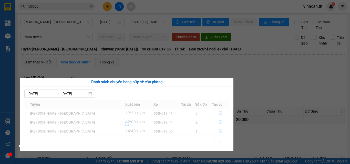
click at [64, 7] on section "Kết quả [PERSON_NAME] ( 744 ) Bộ lọc Mã ĐH Trạng thái Món hàng Thu hộ Tổng [PER…" at bounding box center [175, 82] width 350 height 164
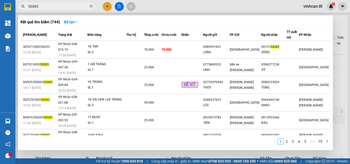
click at [64, 7] on input "50085" at bounding box center [58, 7] width 61 height 6
type input "5"
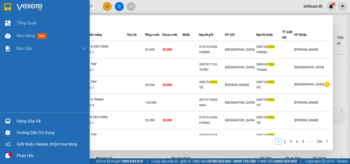
type input "7559"
click at [3, 119] on div "Hàng sắp về" at bounding box center [45, 122] width 90 height 12
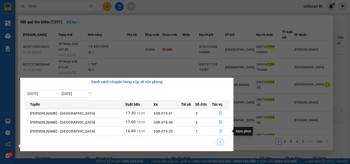
click at [219, 131] on icon "file-done" at bounding box center [221, 131] width 4 height 4
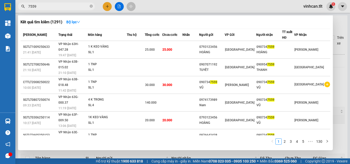
click at [336, 94] on div at bounding box center [175, 82] width 350 height 164
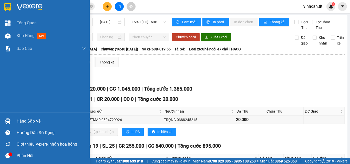
click at [2, 121] on div "Hàng sắp về" at bounding box center [45, 122] width 90 height 12
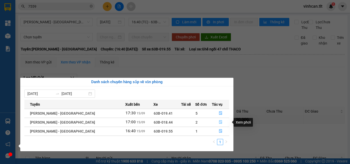
click at [219, 123] on icon "file-done" at bounding box center [221, 123] width 4 height 4
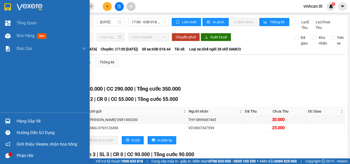
click at [27, 121] on div "Hàng sắp về" at bounding box center [51, 122] width 69 height 8
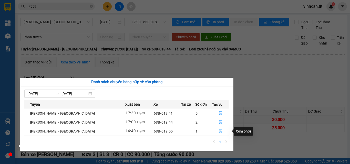
click at [219, 131] on icon "file-done" at bounding box center [221, 131] width 4 height 4
